Goal: Information Seeking & Learning: Learn about a topic

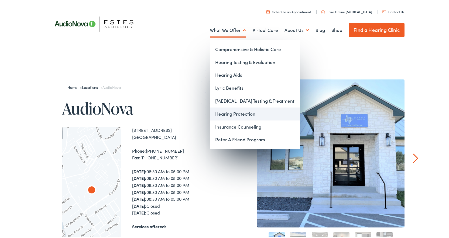
click at [234, 114] on link "Hearing Protection" at bounding box center [255, 112] width 90 height 13
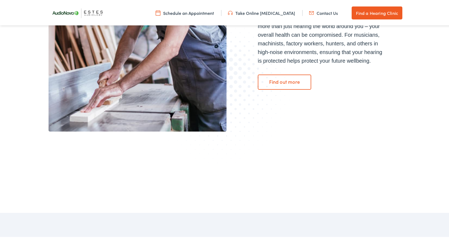
scroll to position [180, 0]
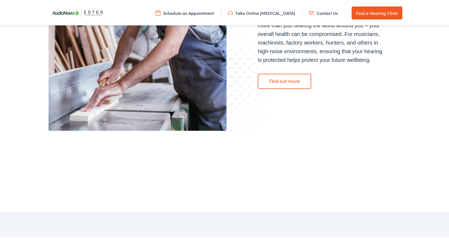
click at [292, 81] on link "Find out more" at bounding box center [284, 80] width 53 height 15
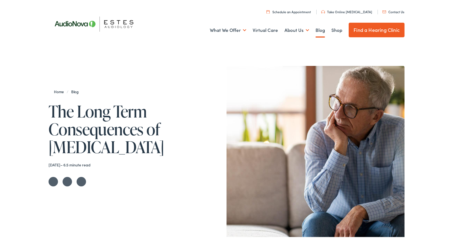
click at [348, 10] on link "Take Online [MEDICAL_DATA]" at bounding box center [346, 10] width 51 height 5
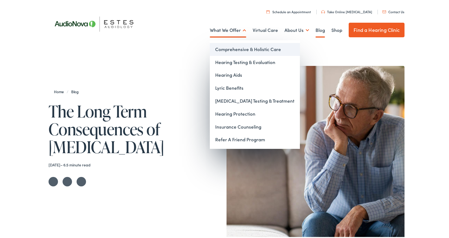
click at [230, 50] on link "Comprehensive & Holistic Care" at bounding box center [255, 48] width 90 height 13
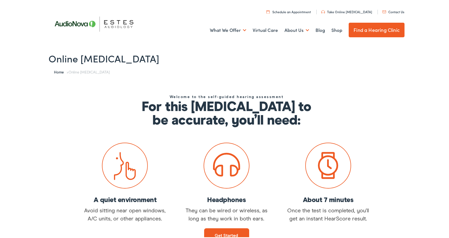
scroll to position [45, 0]
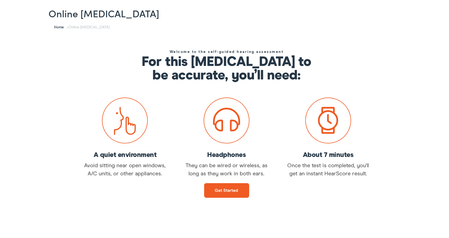
click at [234, 187] on link "Get started" at bounding box center [226, 189] width 45 height 15
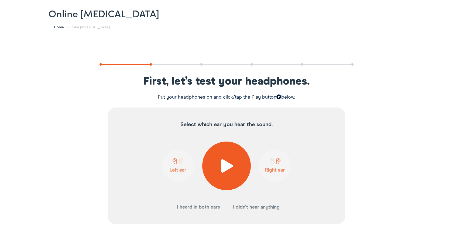
click at [234, 161] on button at bounding box center [226, 164] width 49 height 49
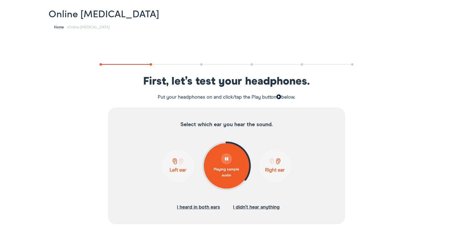
click at [206, 206] on button "I heard in both ears" at bounding box center [198, 206] width 43 height 8
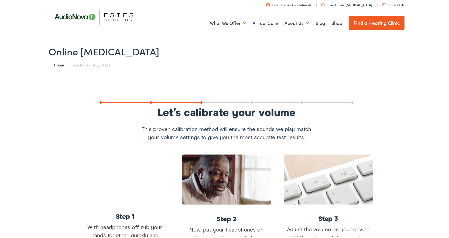
scroll to position [0, 0]
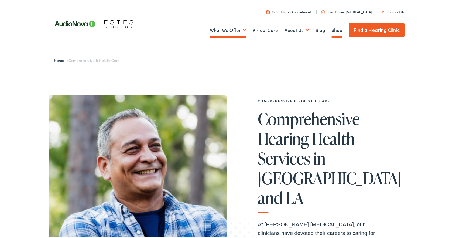
click at [331, 28] on link "Shop" at bounding box center [336, 29] width 11 height 20
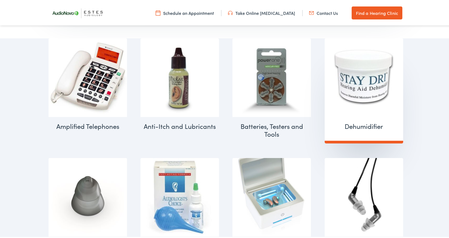
scroll to position [359, 0]
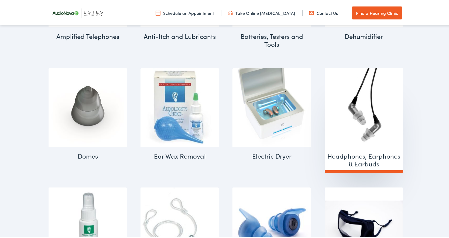
click at [372, 115] on img "Visit product category Headphones, Earphones & Earbuds" at bounding box center [364, 106] width 78 height 78
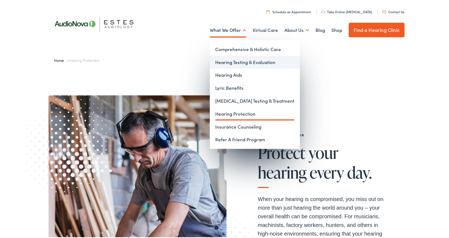
drag, startPoint x: 220, startPoint y: 66, endPoint x: 217, endPoint y: 66, distance: 3.8
